Goal: Task Accomplishment & Management: Manage account settings

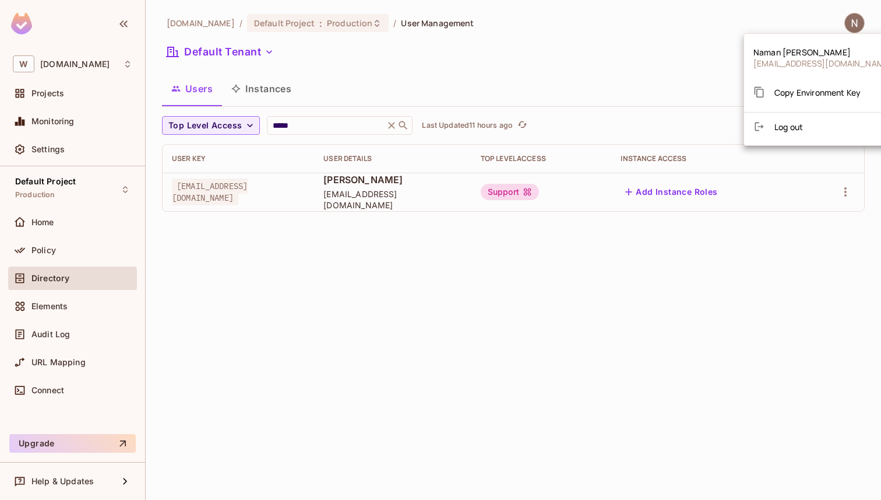
click at [617, 210] on div at bounding box center [440, 250] width 881 height 500
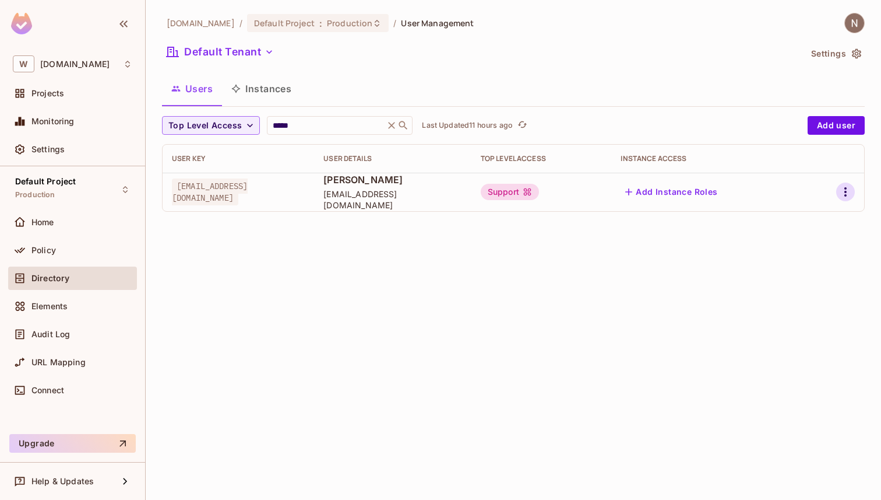
click at [846, 190] on icon "button" at bounding box center [846, 192] width 14 height 14
click at [794, 224] on span "Edit" at bounding box center [784, 218] width 23 height 19
click at [846, 187] on icon "button" at bounding box center [846, 192] width 14 height 14
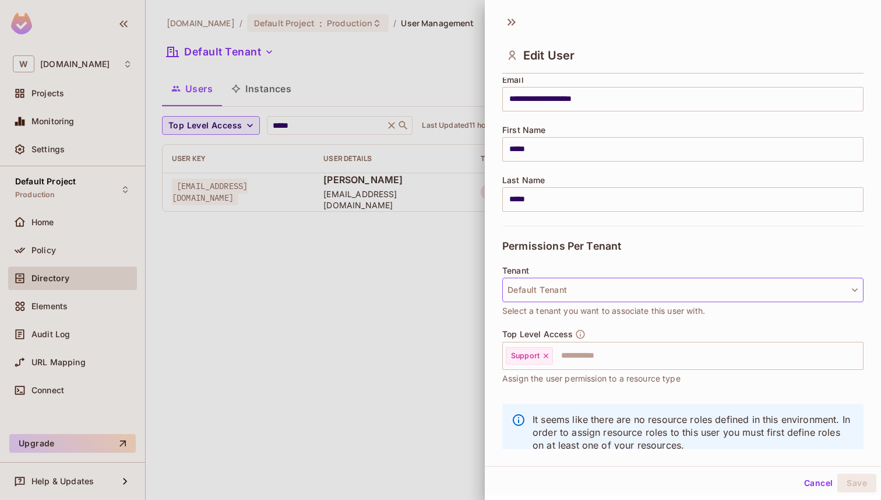
scroll to position [106, 0]
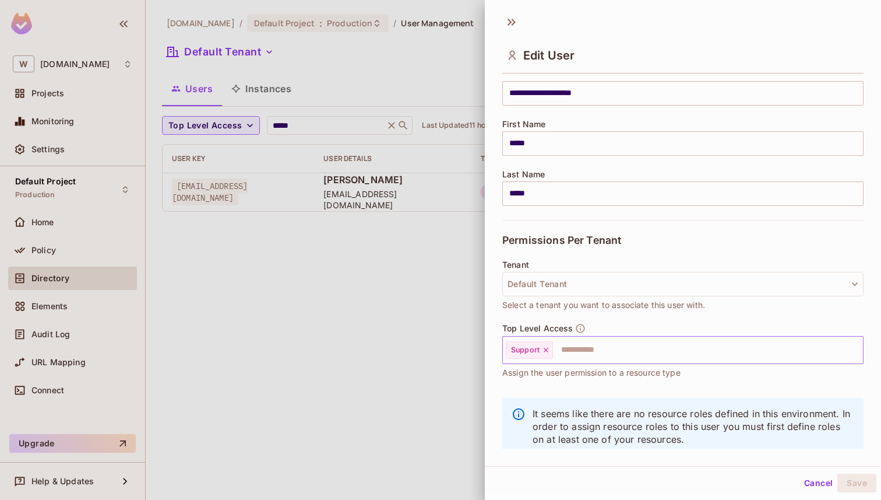
click at [548, 351] on icon at bounding box center [546, 350] width 8 height 8
click at [549, 351] on input "text" at bounding box center [673, 349] width 336 height 23
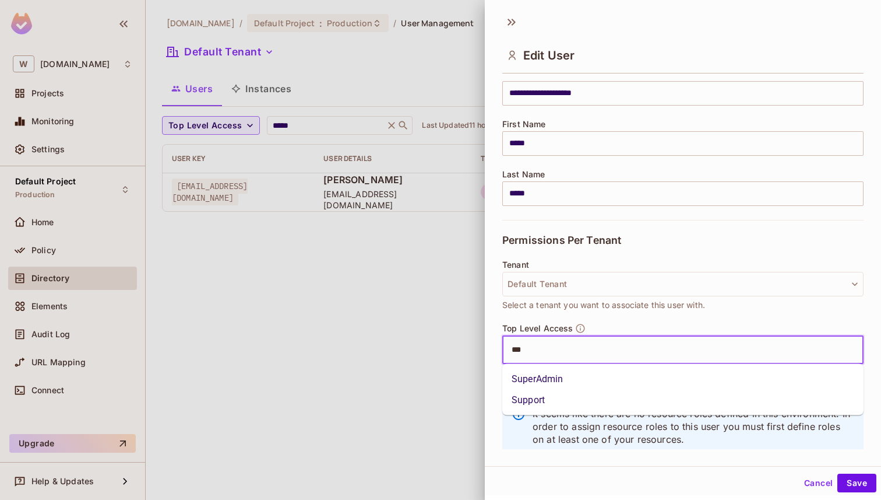
type input "****"
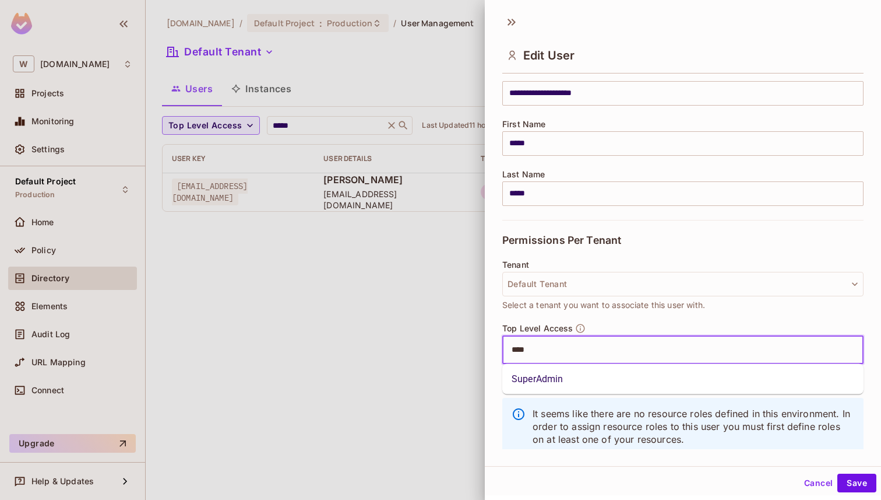
click at [557, 375] on li "SuperAdmin" at bounding box center [682, 378] width 361 height 21
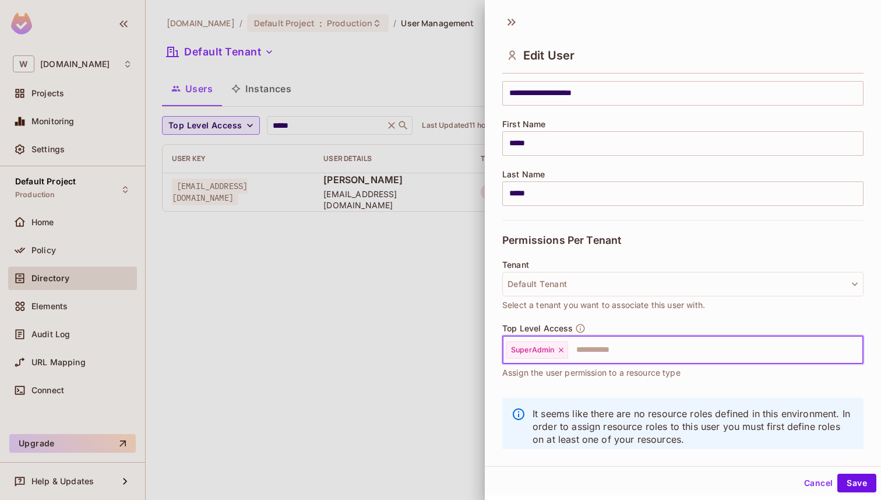
click at [852, 472] on div "Cancel Save" at bounding box center [683, 483] width 396 height 28
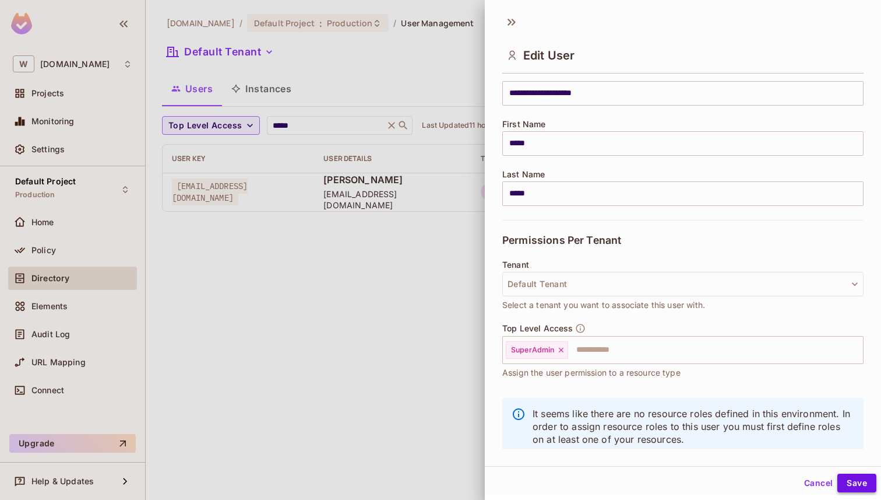
click at [853, 480] on button "Save" at bounding box center [857, 482] width 39 height 19
